Goal: Navigation & Orientation: Find specific page/section

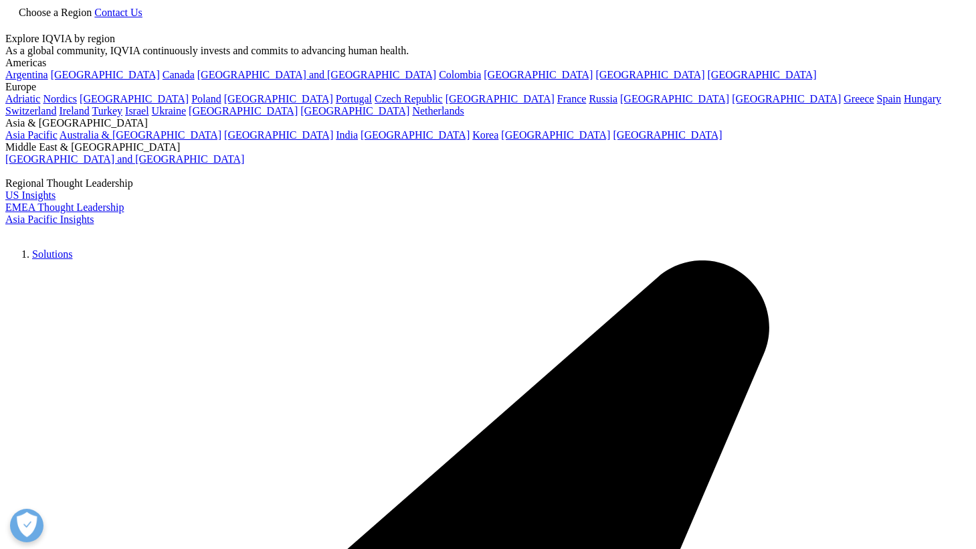
click at [112, 235] on img at bounding box center [58, 235] width 107 height 0
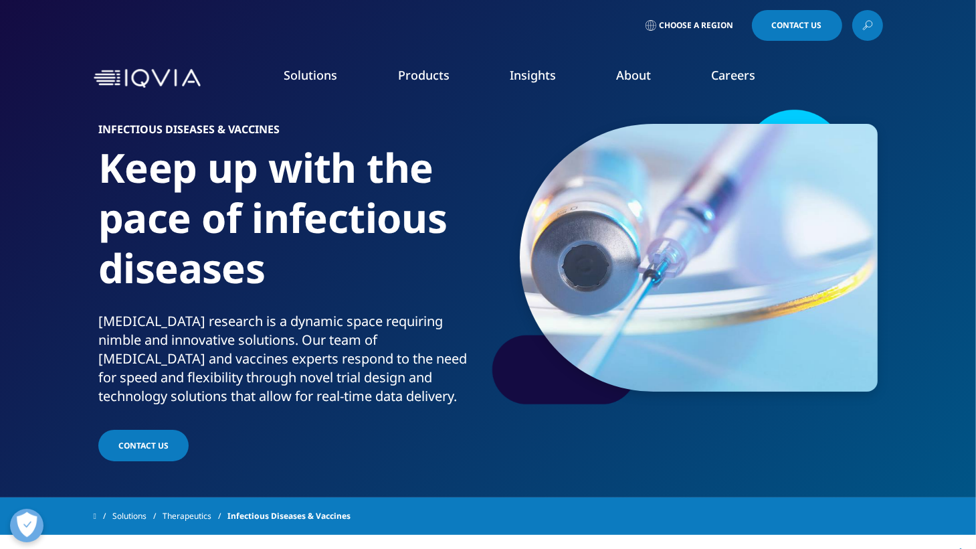
click at [301, 171] on link "Clinical Research" at bounding box center [368, 168] width 219 height 15
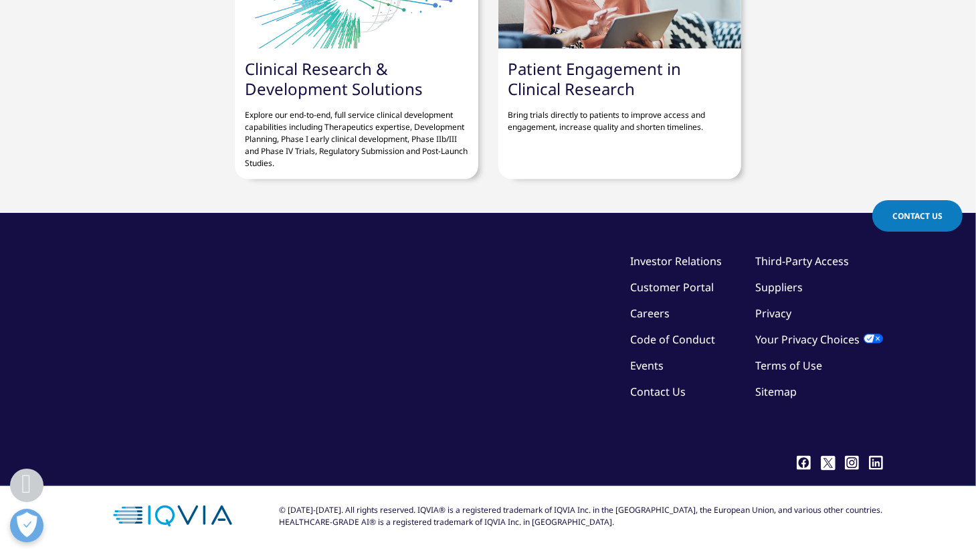
scroll to position [1762, 0]
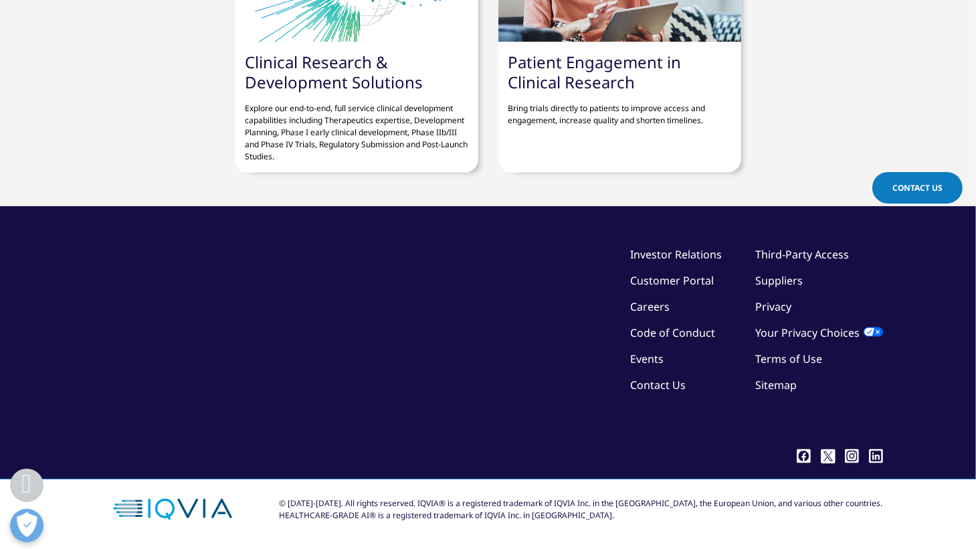
click at [789, 387] on link "Sitemap" at bounding box center [776, 384] width 41 height 15
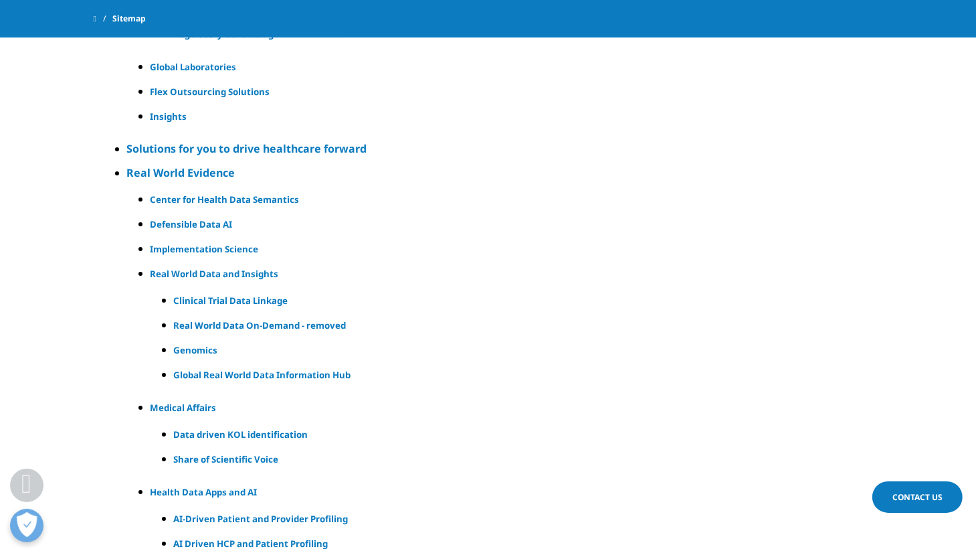
scroll to position [377, 0]
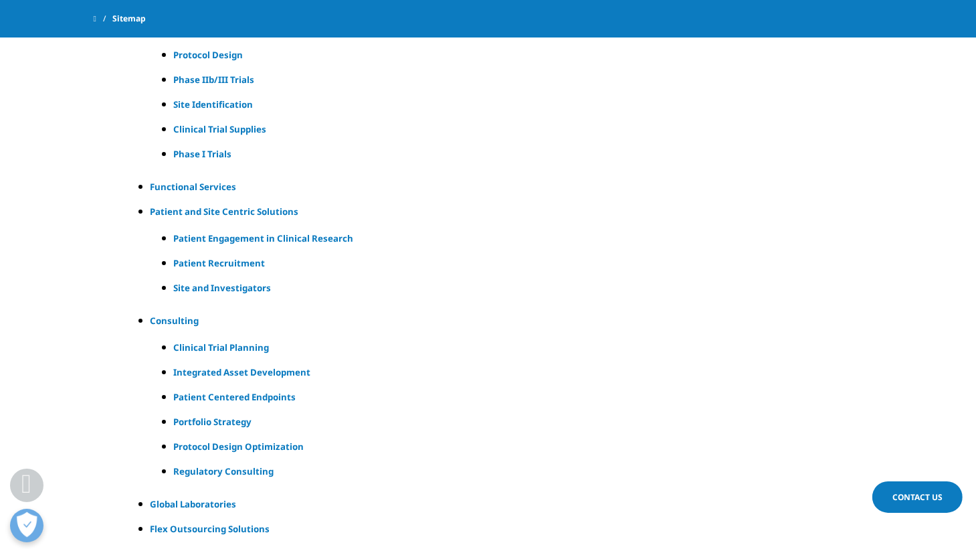
click at [205, 502] on h5 "Global Laboratories" at bounding box center [502, 504] width 703 height 16
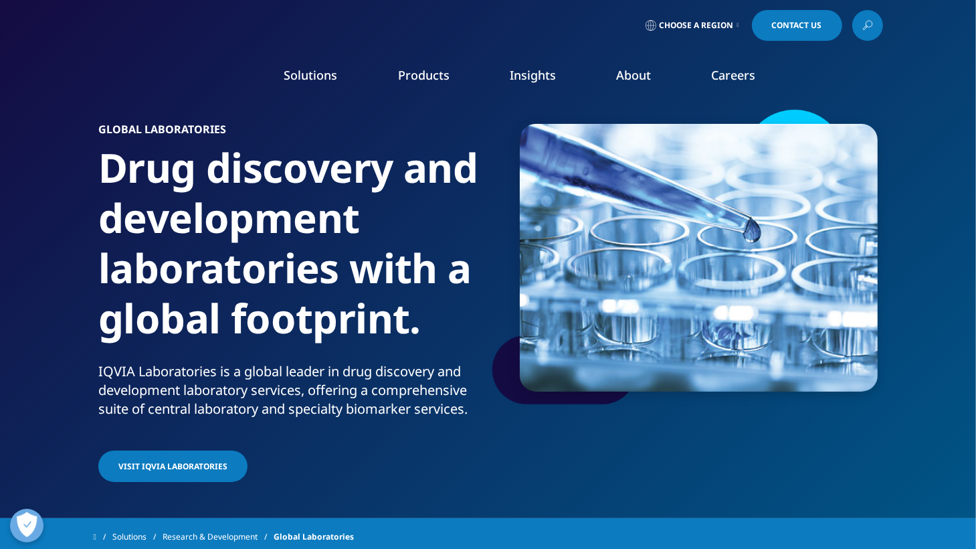
click at [195, 465] on span "Visit IQVIA Laboratories" at bounding box center [172, 465] width 109 height 11
